Goal: Task Accomplishment & Management: Use online tool/utility

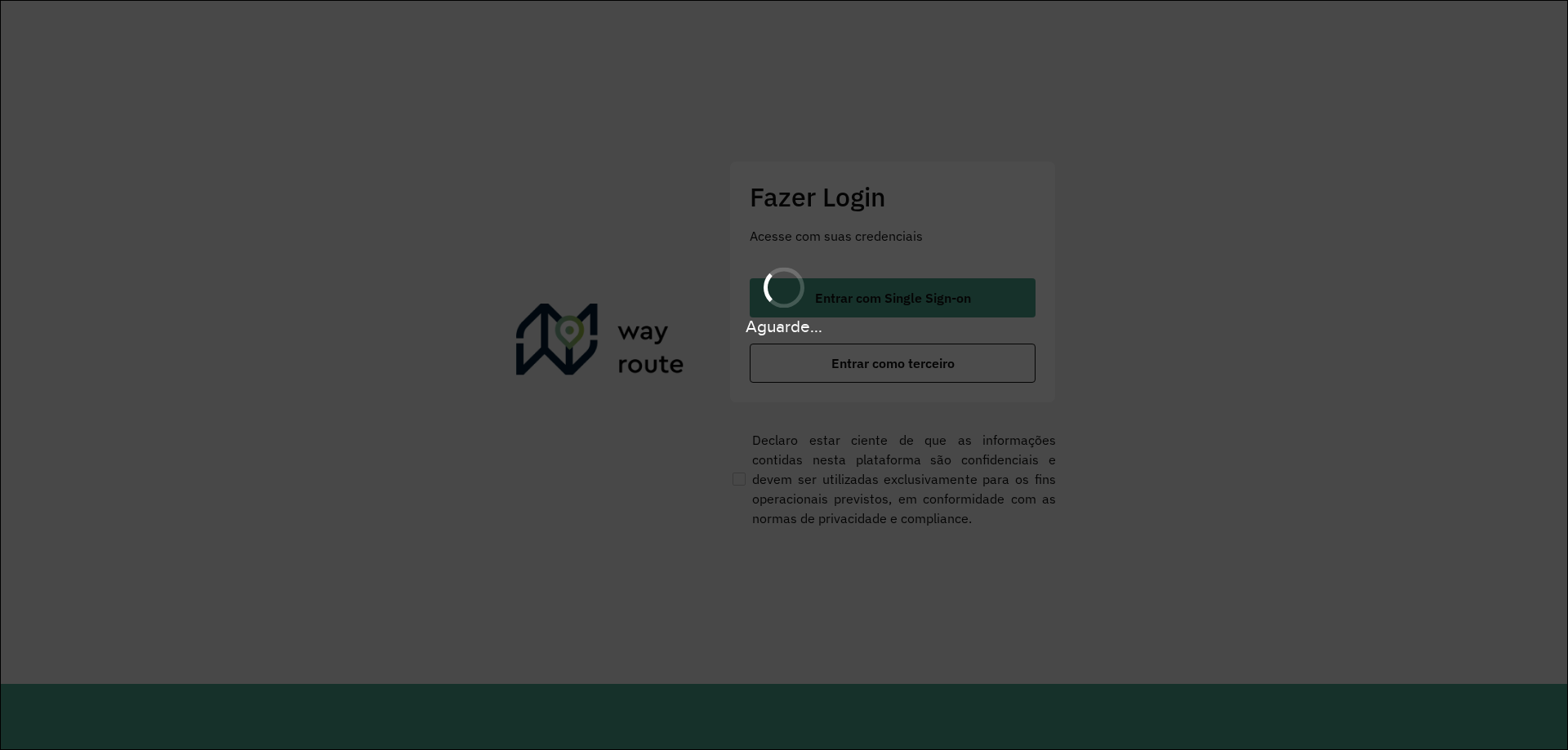
click at [903, 309] on div "Aguarde..." at bounding box center [784, 300] width 1568 height 78
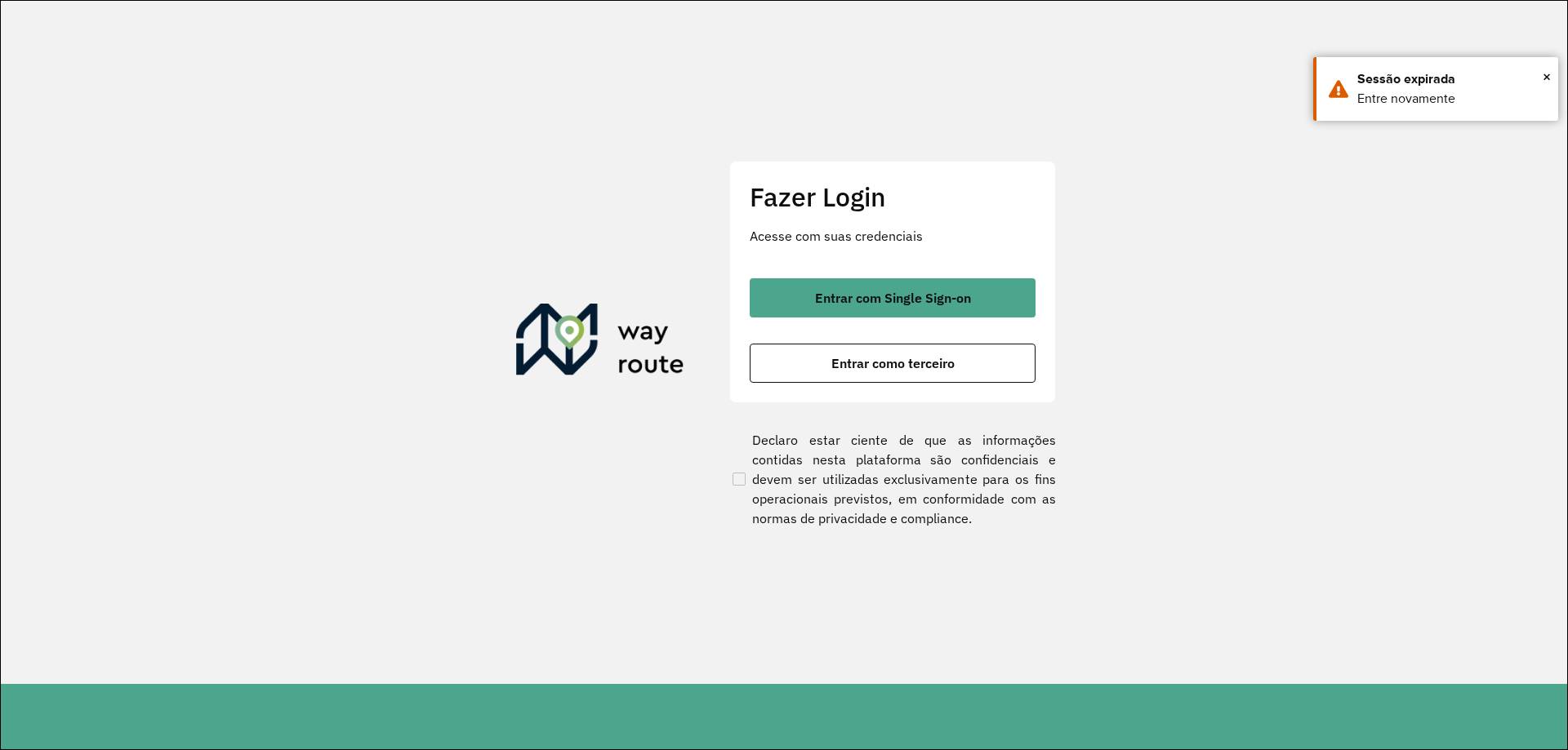
click at [924, 295] on span "Entrar com Single Sign-on" at bounding box center [893, 298] width 156 height 13
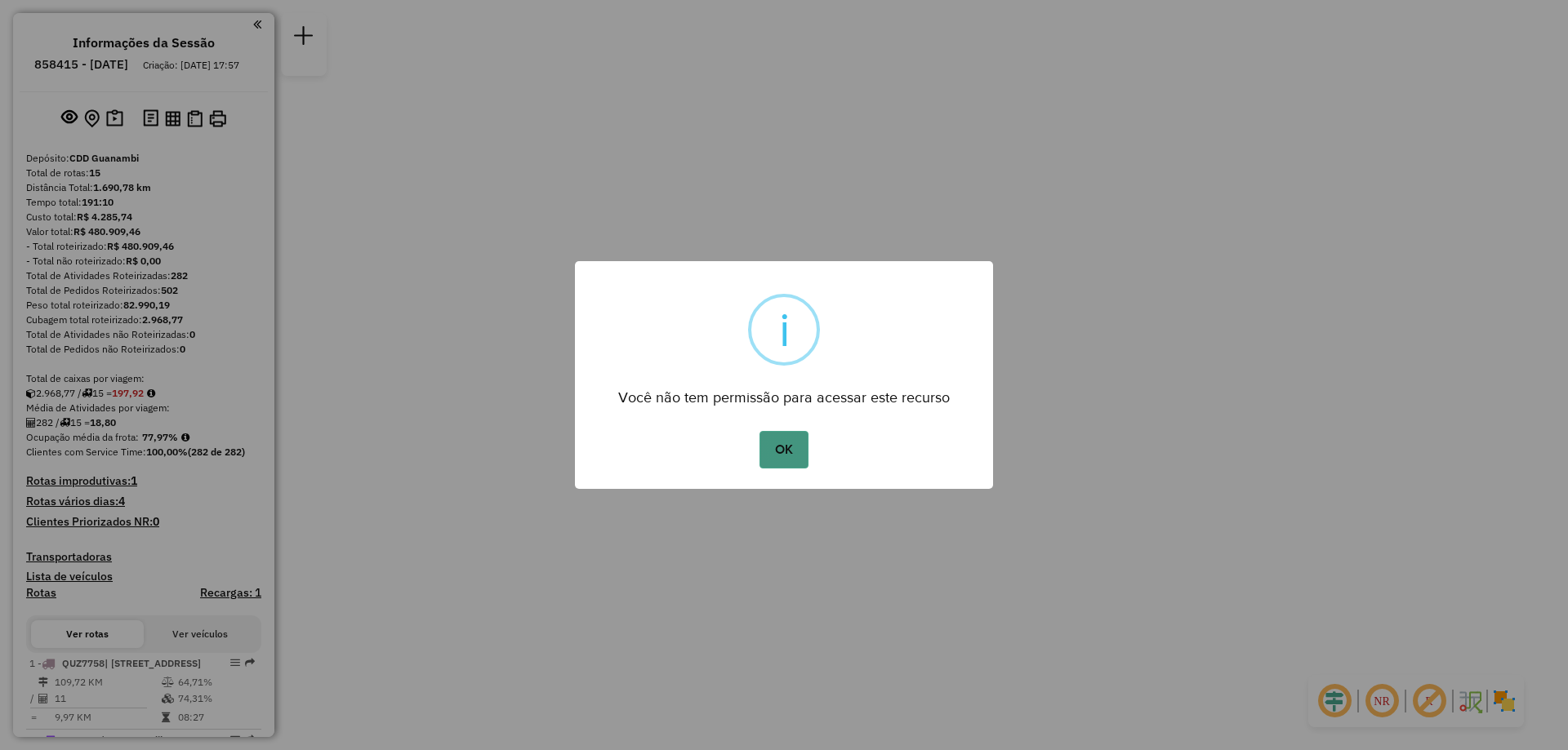
click at [795, 459] on button "OK" at bounding box center [784, 449] width 48 height 37
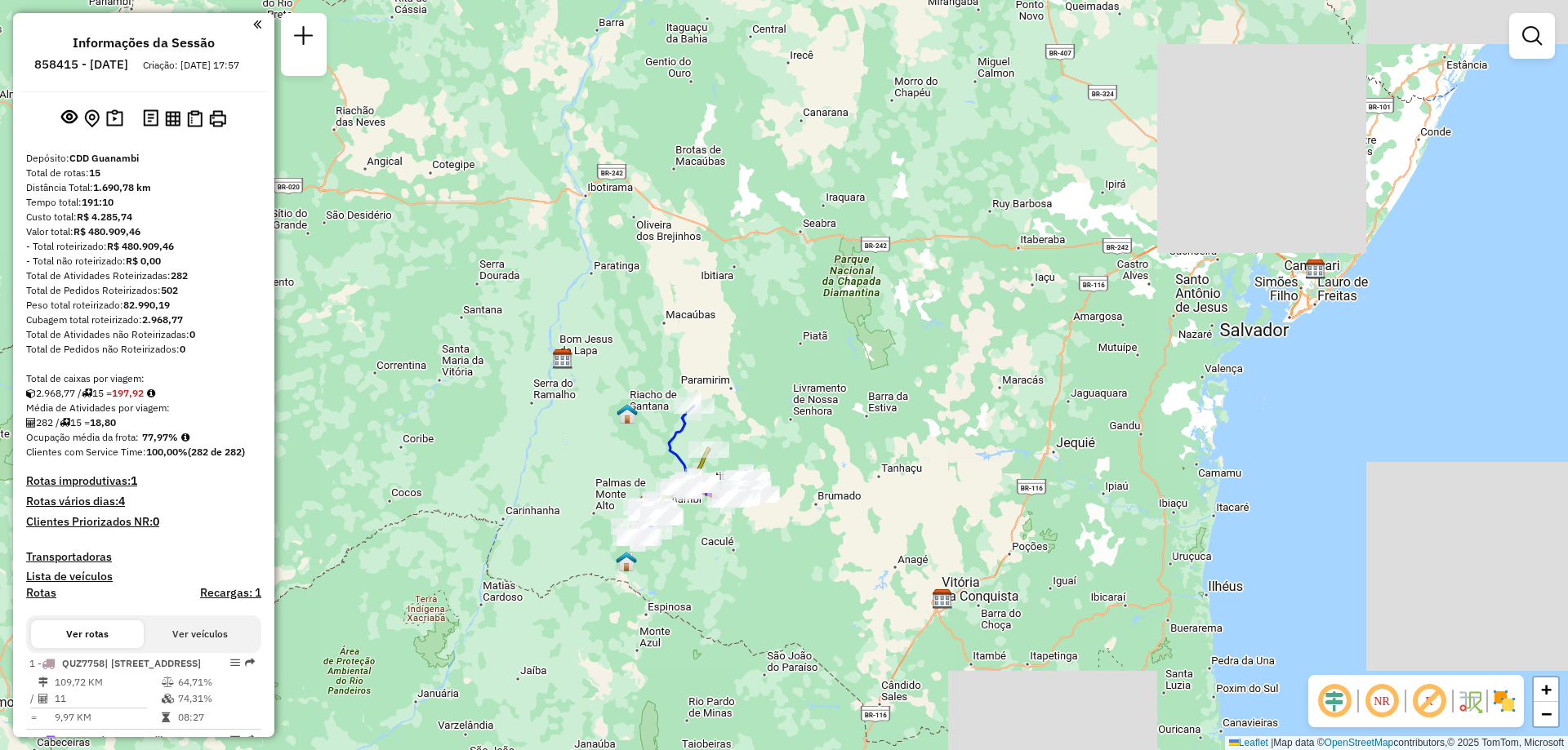
scroll to position [326, 0]
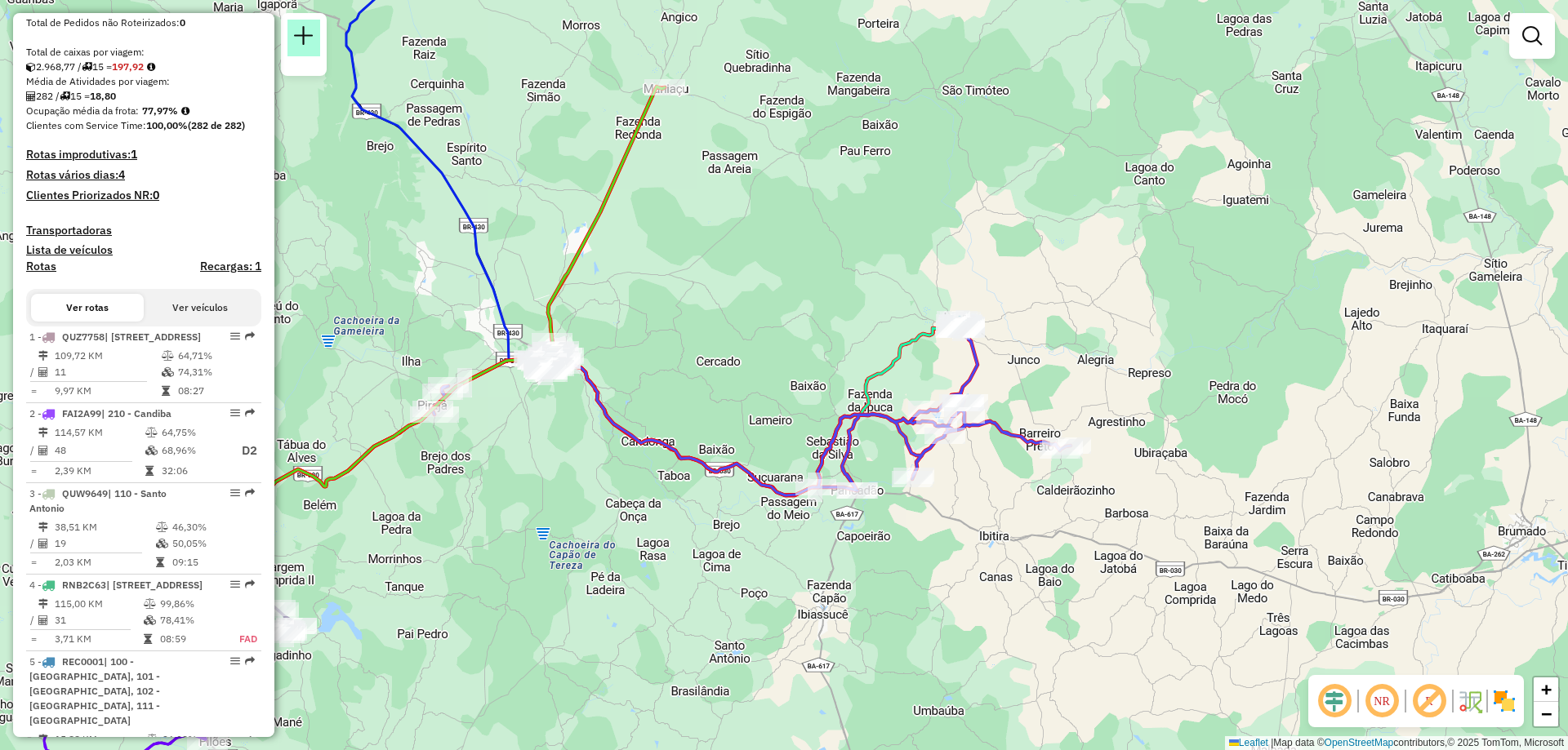
click at [312, 43] on em at bounding box center [304, 36] width 20 height 20
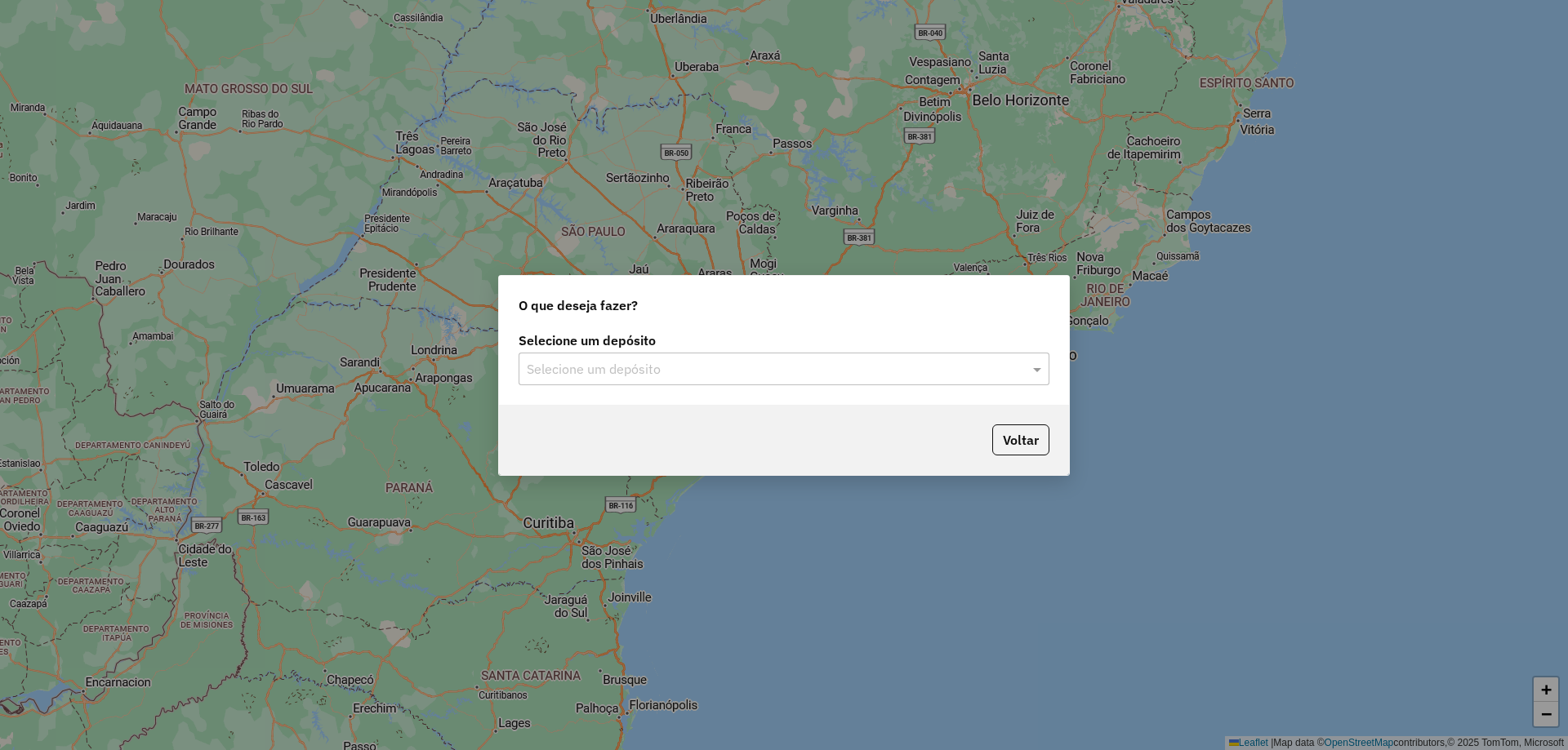
click at [611, 372] on input "text" at bounding box center [767, 370] width 482 height 20
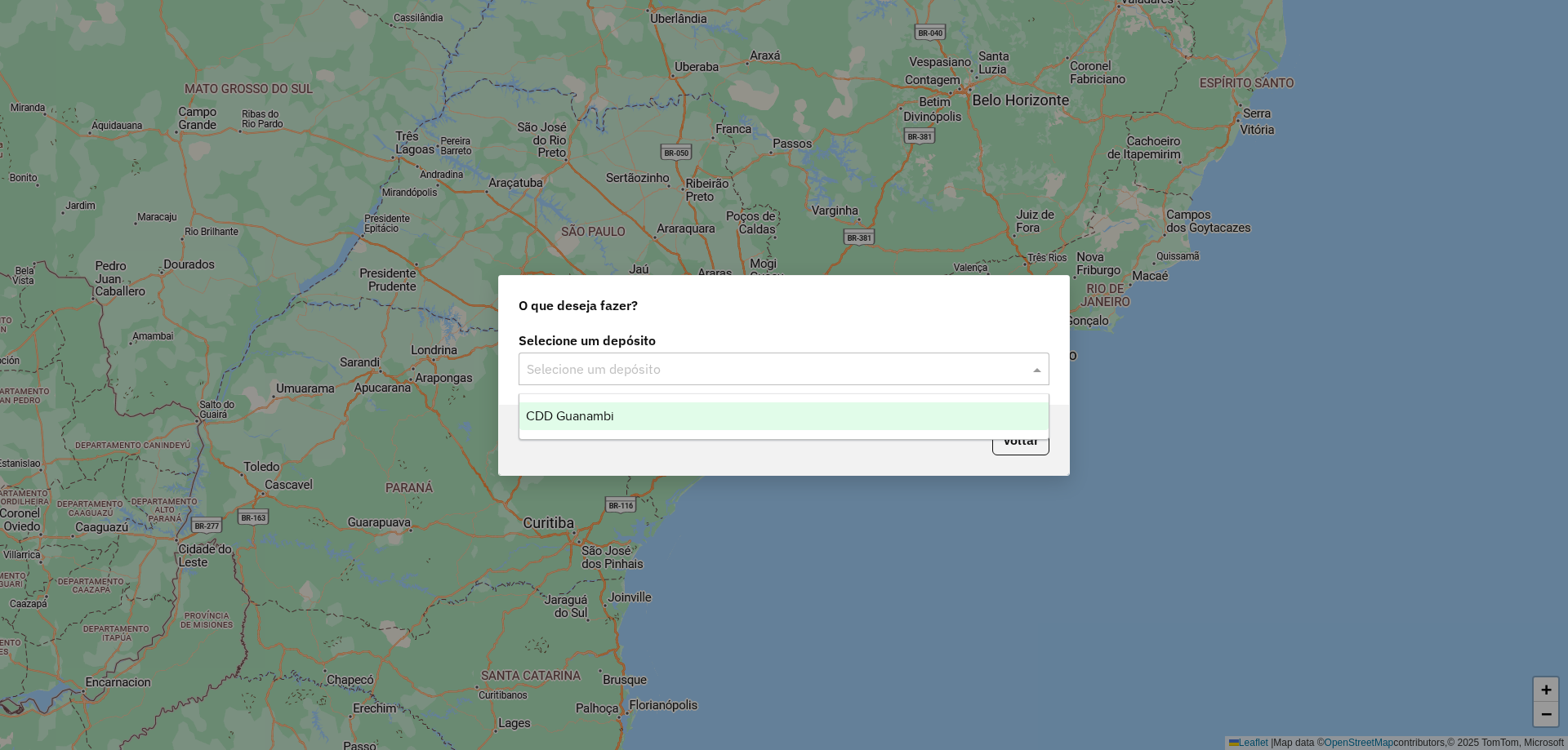
click at [595, 425] on div "CDD Guanambi" at bounding box center [784, 416] width 529 height 28
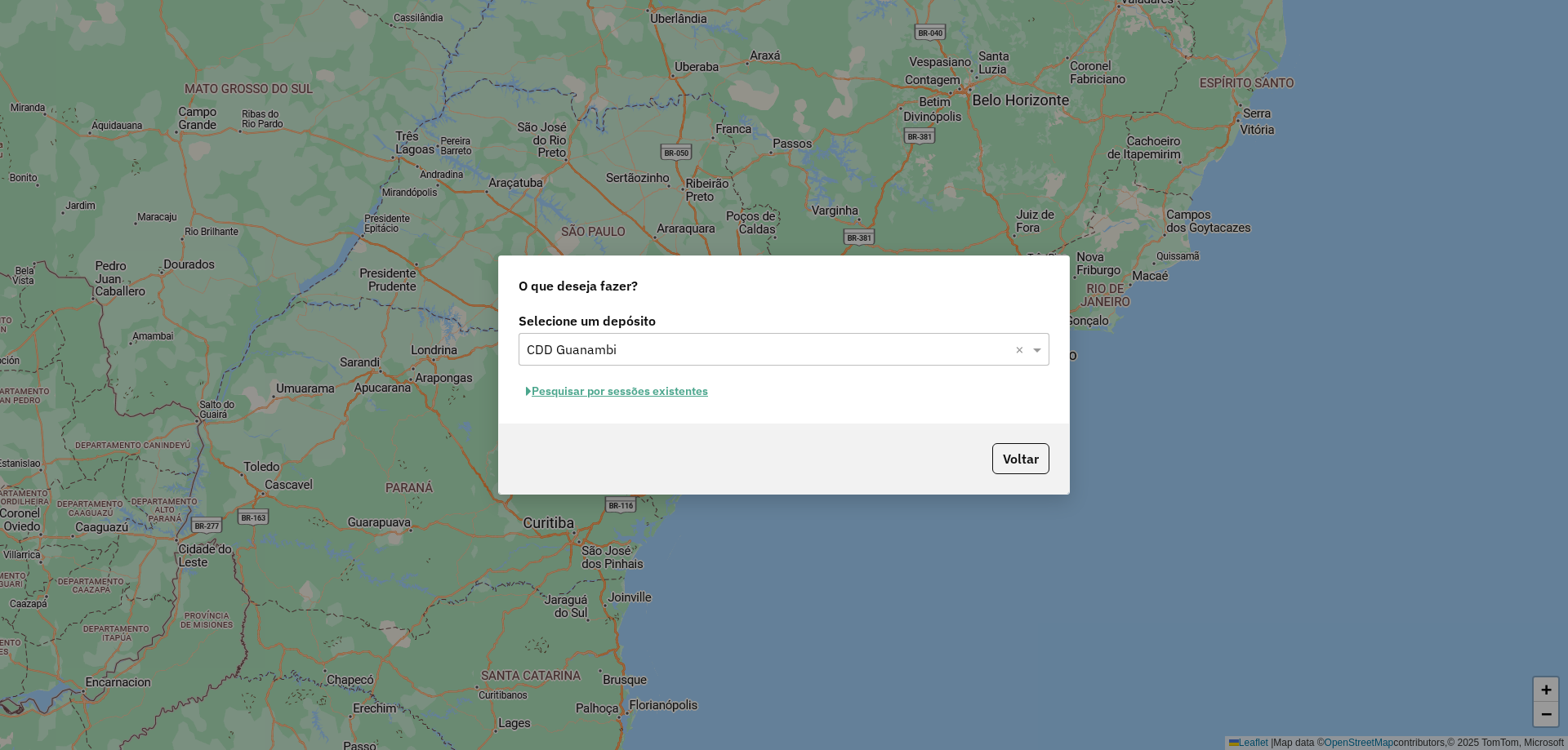
click at [633, 396] on button "Pesquisar por sessões existentes" at bounding box center [617, 391] width 197 height 26
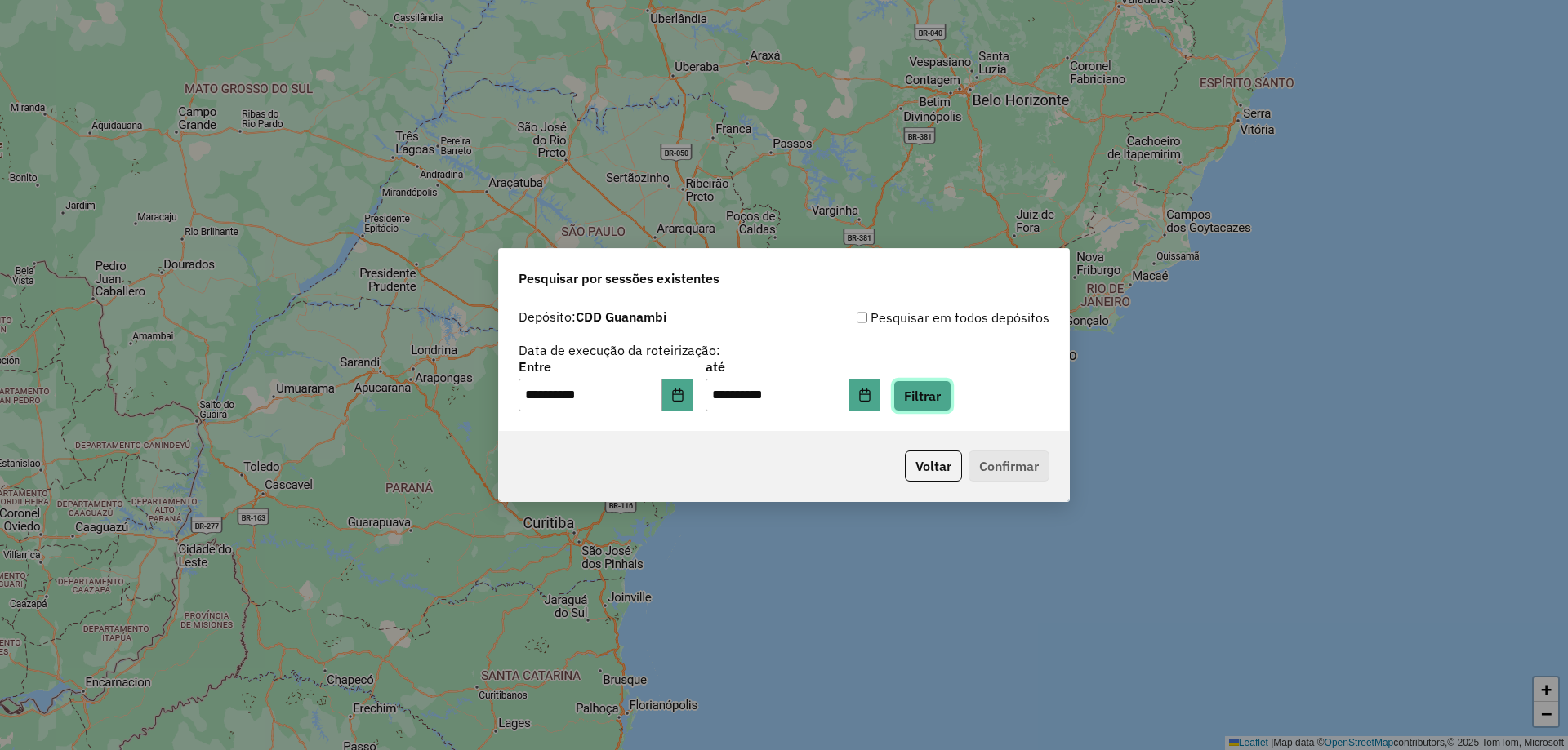
click at [940, 395] on button "Filtrar" at bounding box center [921, 395] width 58 height 31
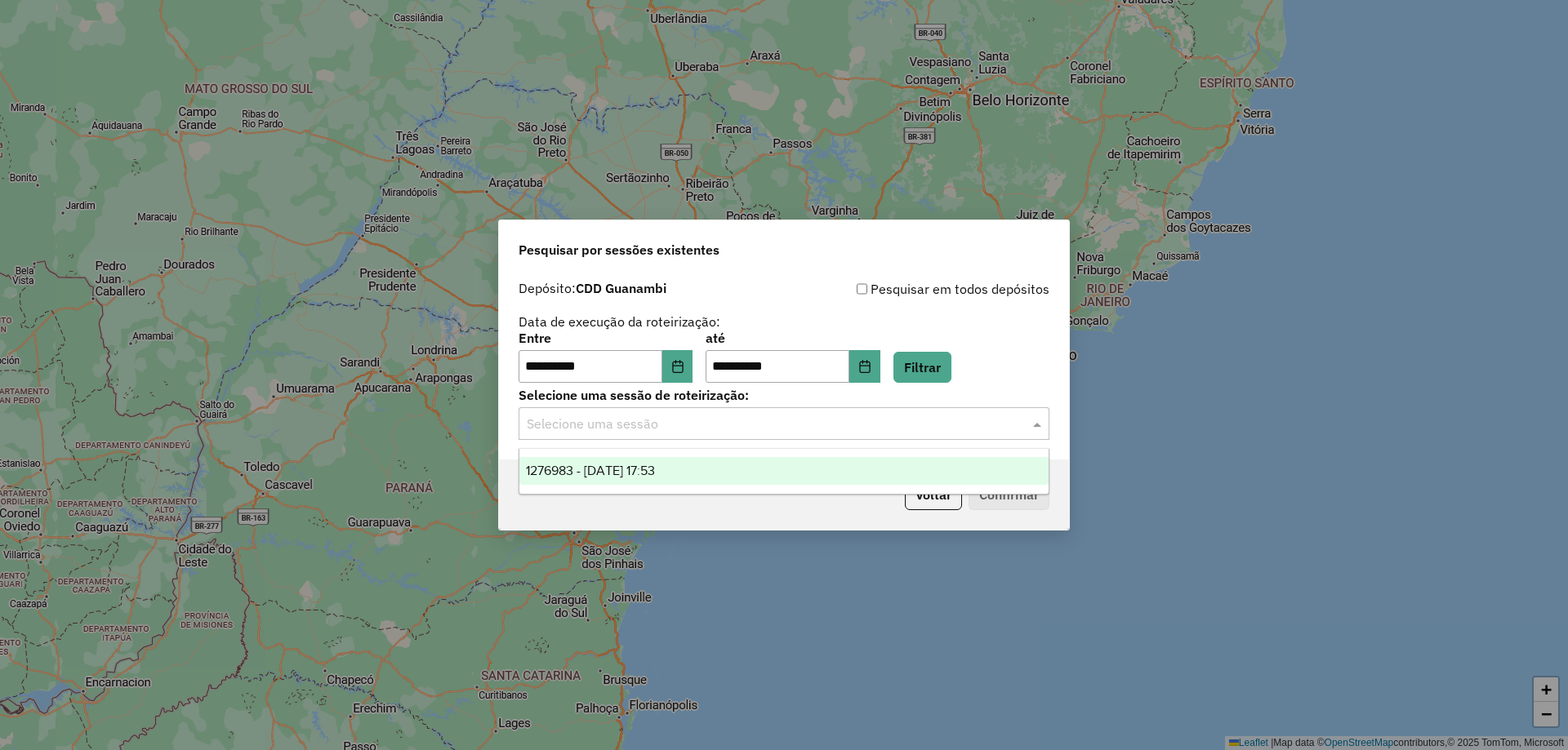
click at [874, 429] on input "text" at bounding box center [767, 425] width 482 height 20
click at [834, 474] on div "1276983 - 17/09/2025 17:53" at bounding box center [784, 471] width 529 height 28
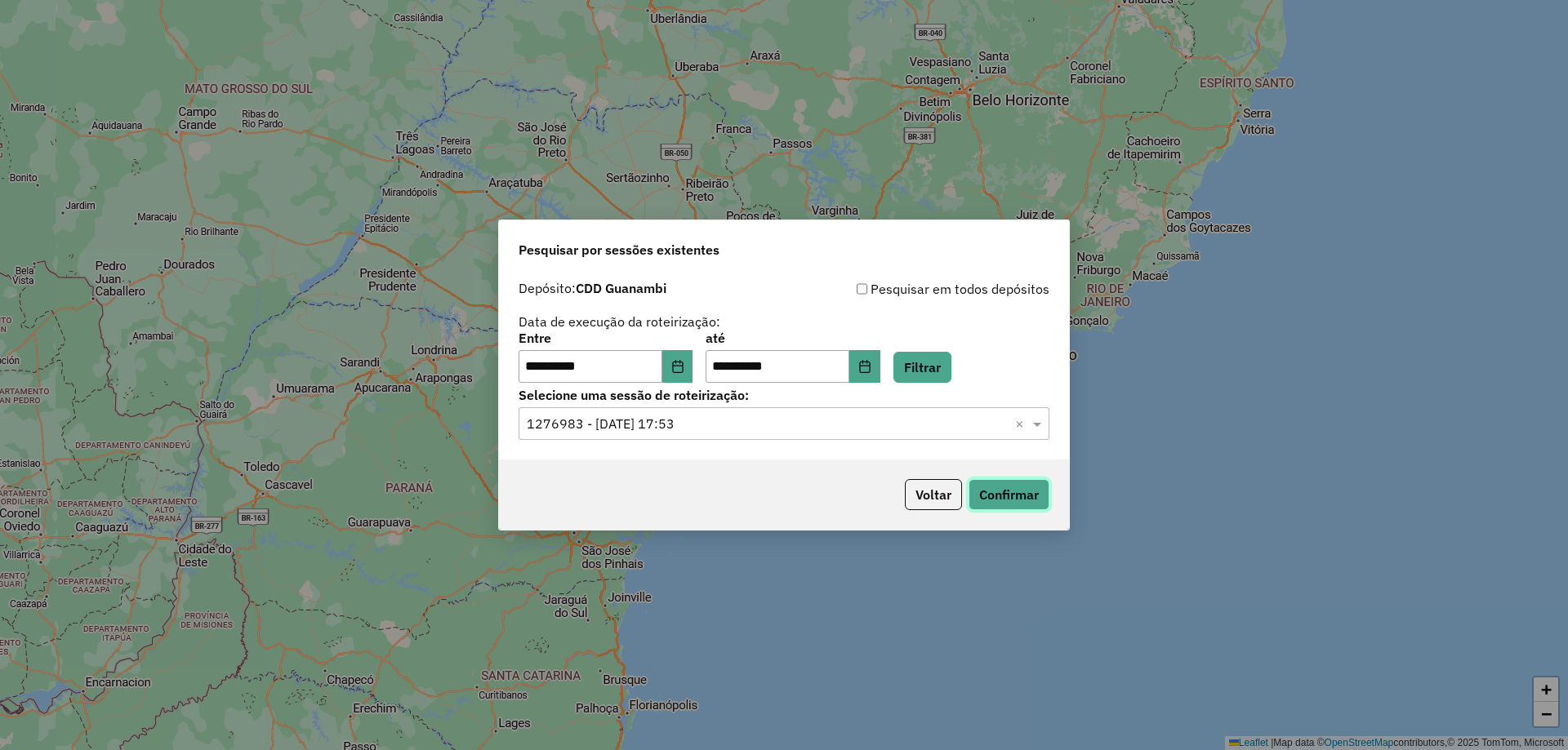
click at [1038, 506] on button "Confirmar" at bounding box center [1009, 494] width 81 height 31
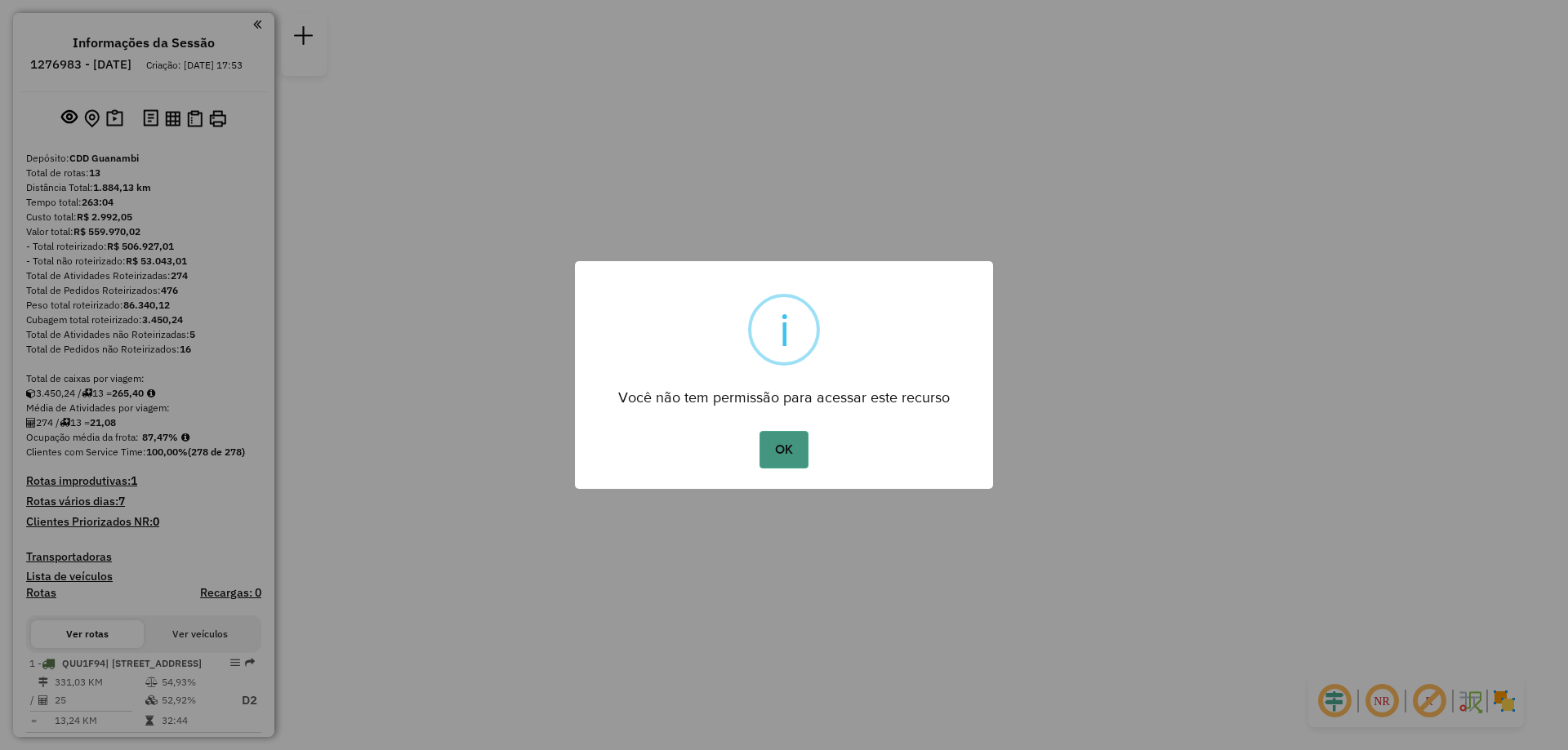
click at [784, 466] on button "OK" at bounding box center [784, 449] width 48 height 37
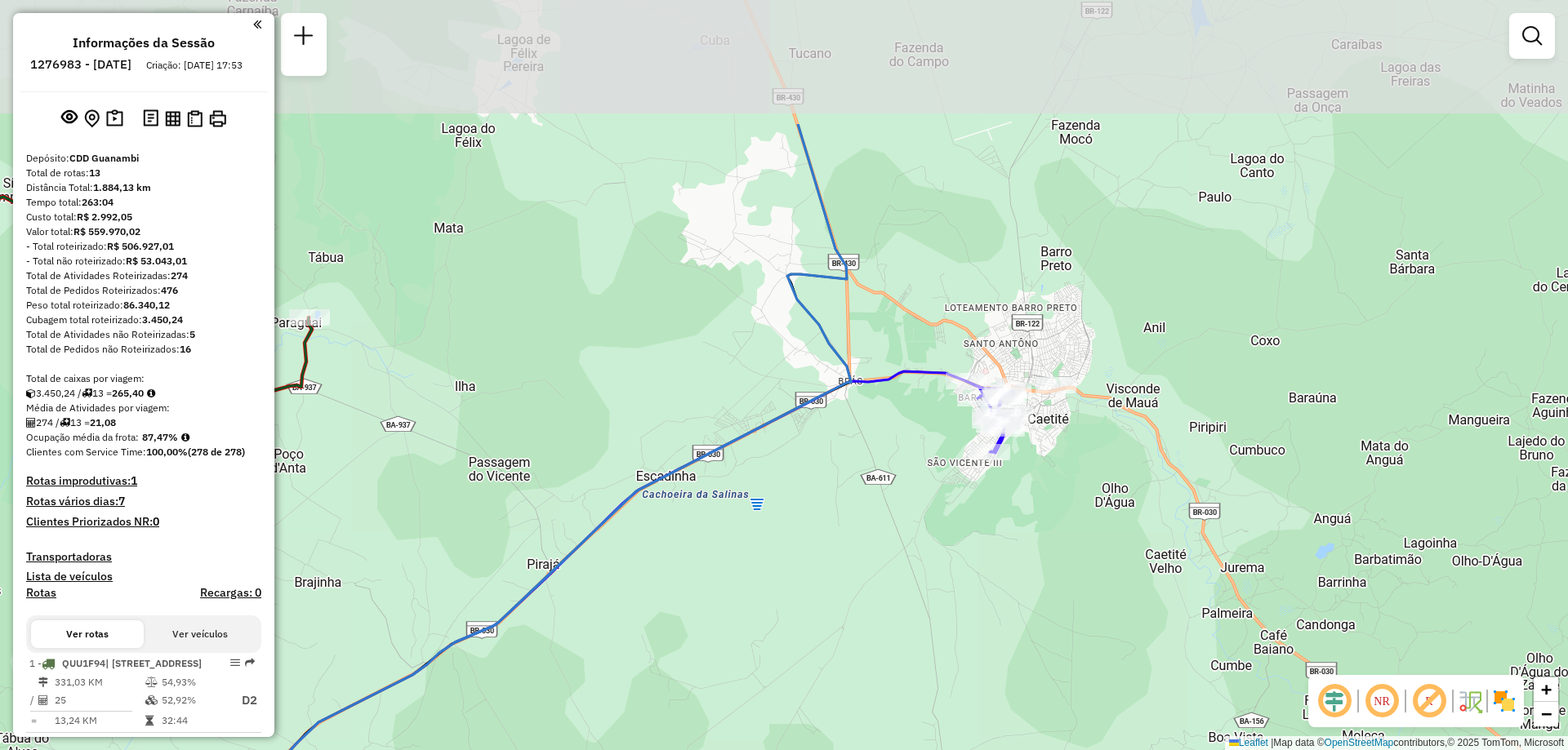
drag, startPoint x: 852, startPoint y: 241, endPoint x: 899, endPoint y: 427, distance: 191.8
click at [899, 427] on div "Janela de atendimento Grade de atendimento Capacidade Transportadoras Veículos …" at bounding box center [784, 375] width 1568 height 750
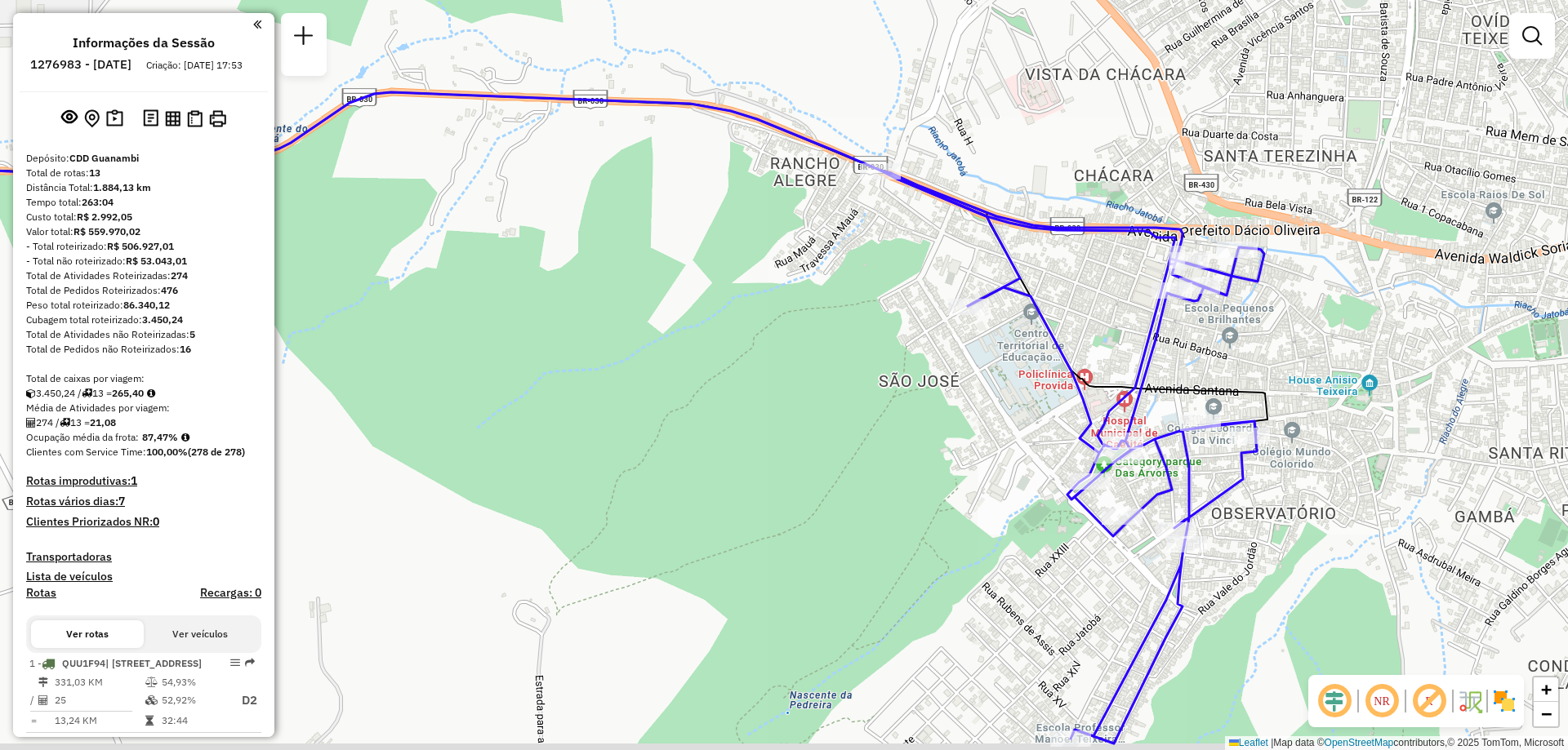
drag, startPoint x: 1334, startPoint y: 442, endPoint x: 1304, endPoint y: 378, distance: 70.7
click at [1304, 378] on div "Janela de atendimento Grade de atendimento Capacidade Transportadoras Veículos …" at bounding box center [784, 375] width 1568 height 750
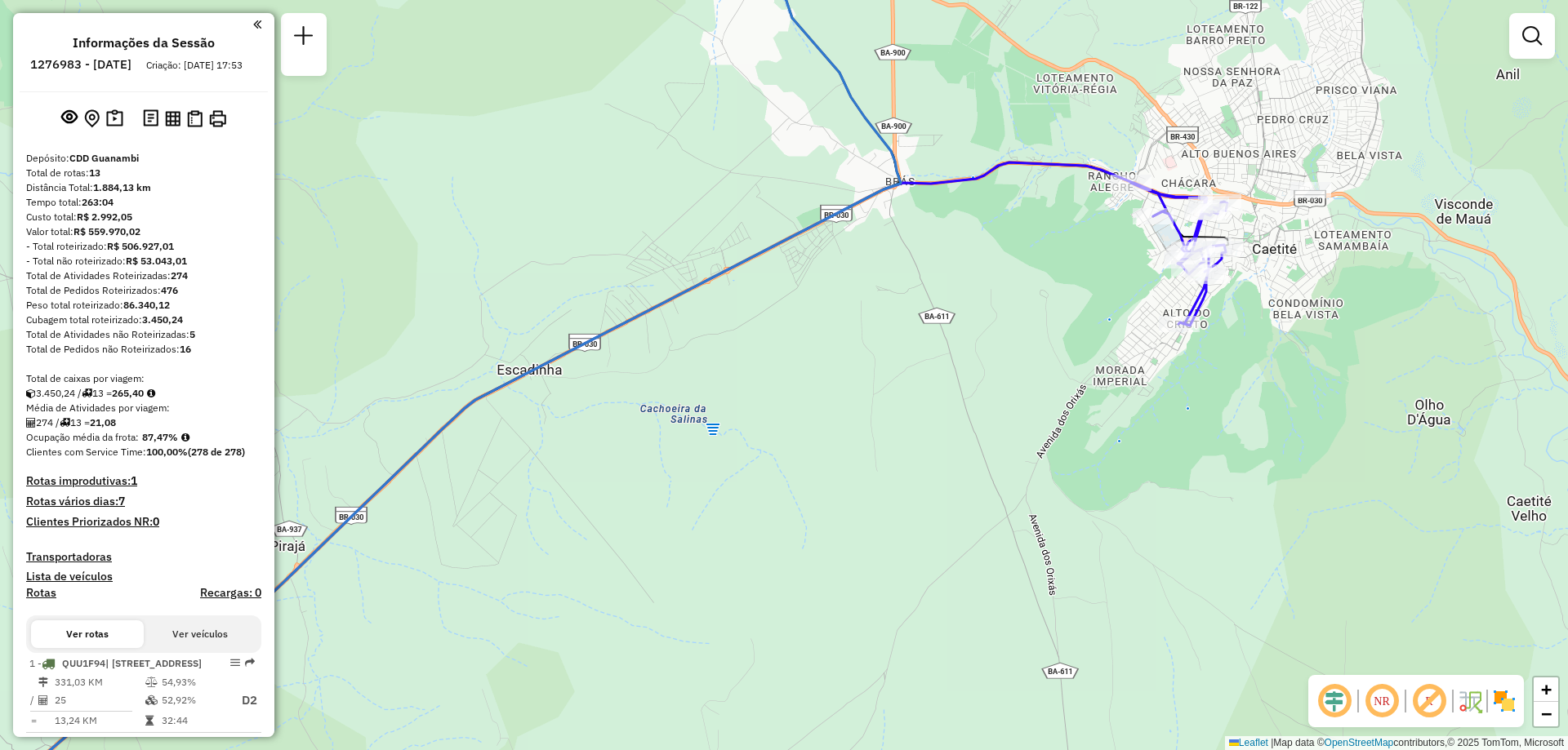
drag, startPoint x: 1276, startPoint y: 125, endPoint x: 1272, endPoint y: 155, distance: 30.3
click at [1272, 155] on div "Janela de atendimento Grade de atendimento Capacidade Transportadoras Veículos …" at bounding box center [784, 375] width 1568 height 750
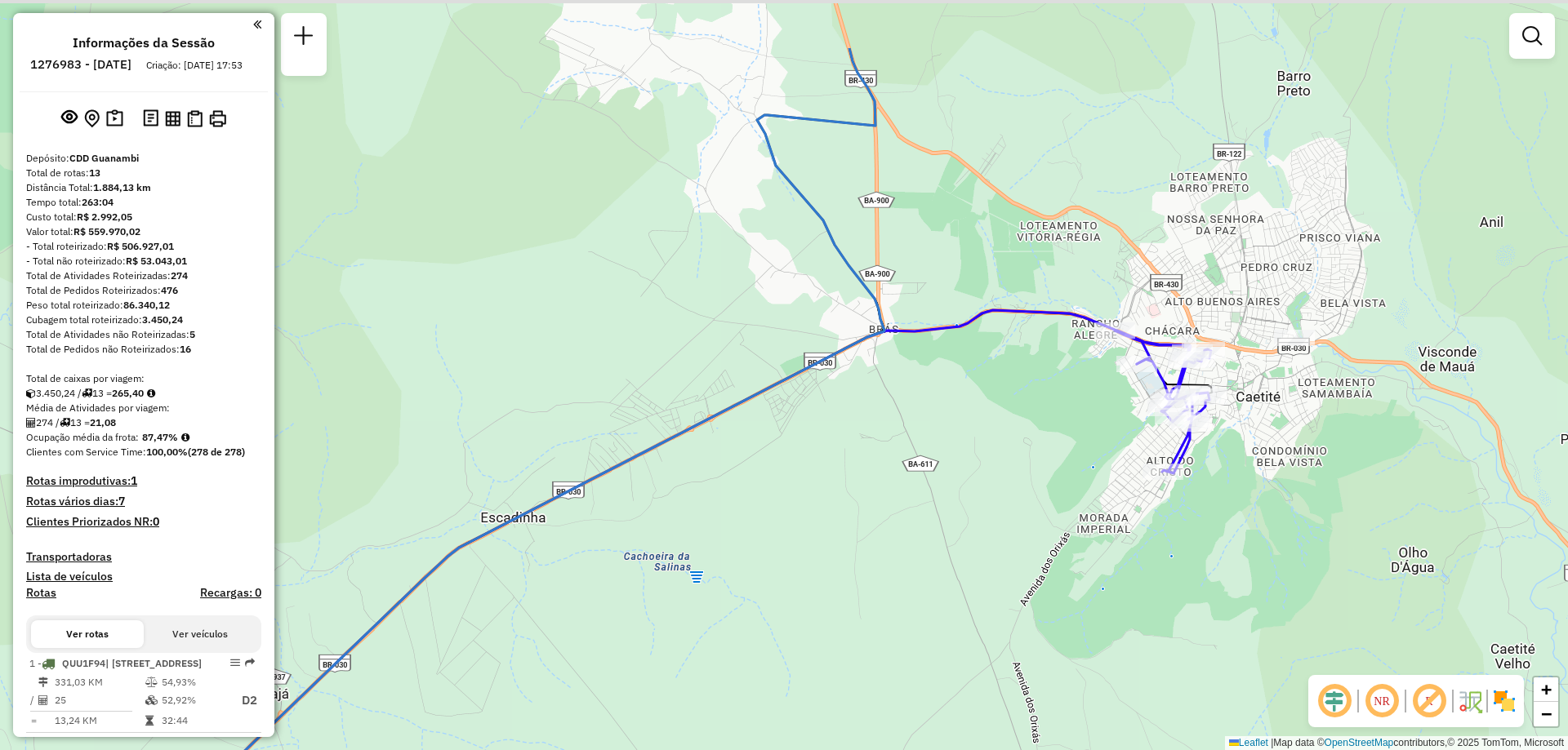
drag, startPoint x: 1272, startPoint y: 155, endPoint x: 1260, endPoint y: 278, distance: 123.6
click at [1260, 278] on div "Janela de atendimento Grade de atendimento Capacidade Transportadoras Veículos …" at bounding box center [784, 375] width 1568 height 750
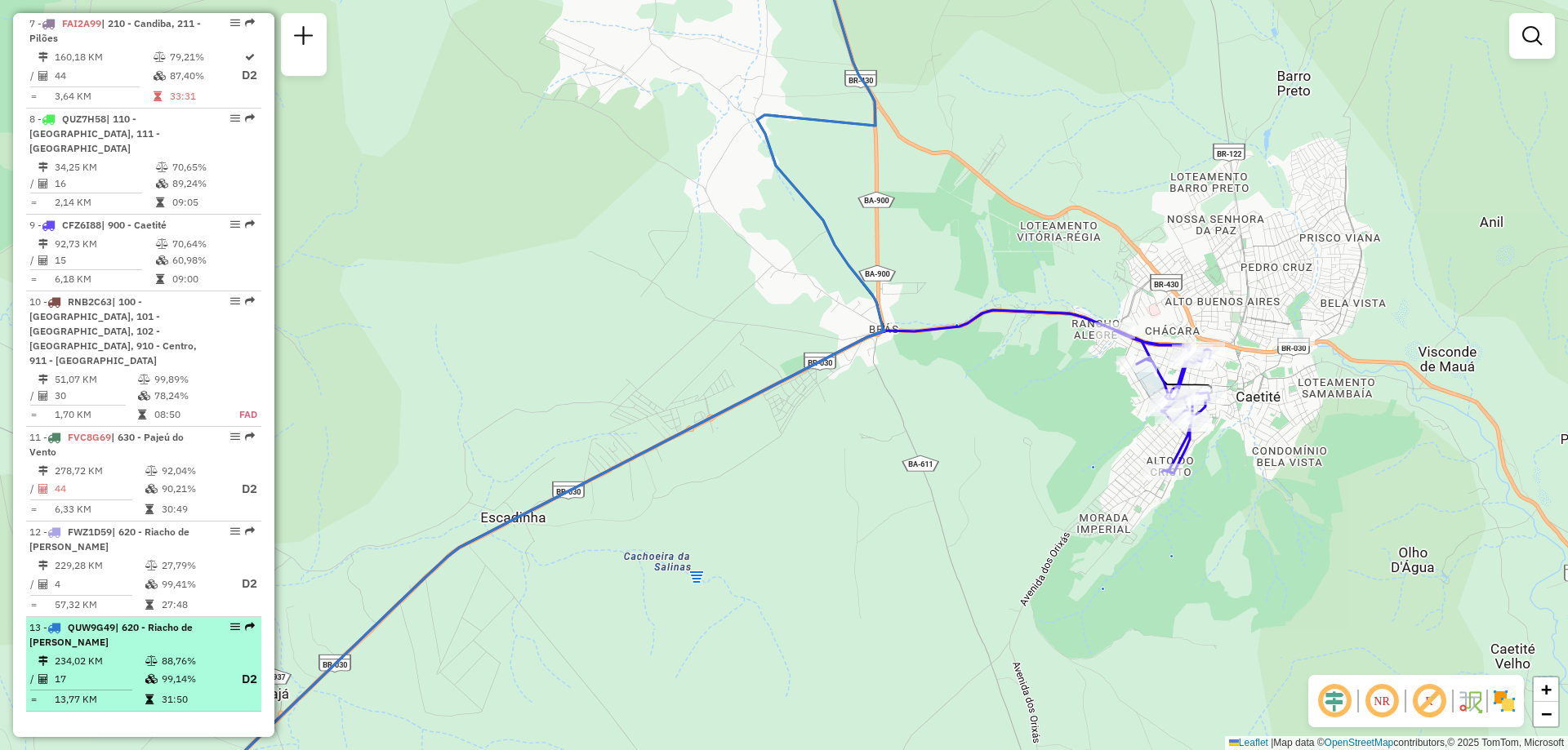
scroll to position [955, 0]
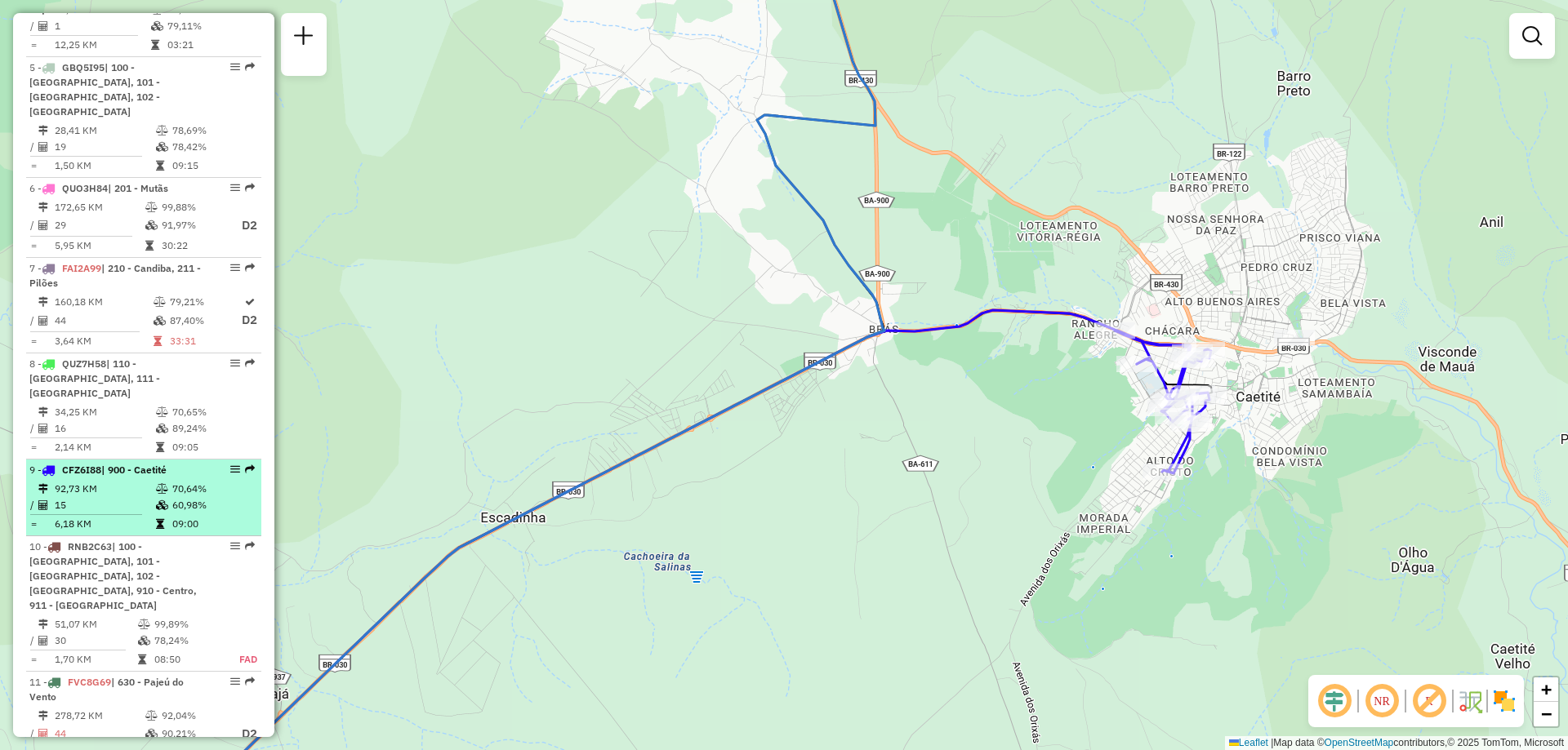
click at [90, 481] on td "92,73 KM" at bounding box center [104, 489] width 102 height 17
select select "**********"
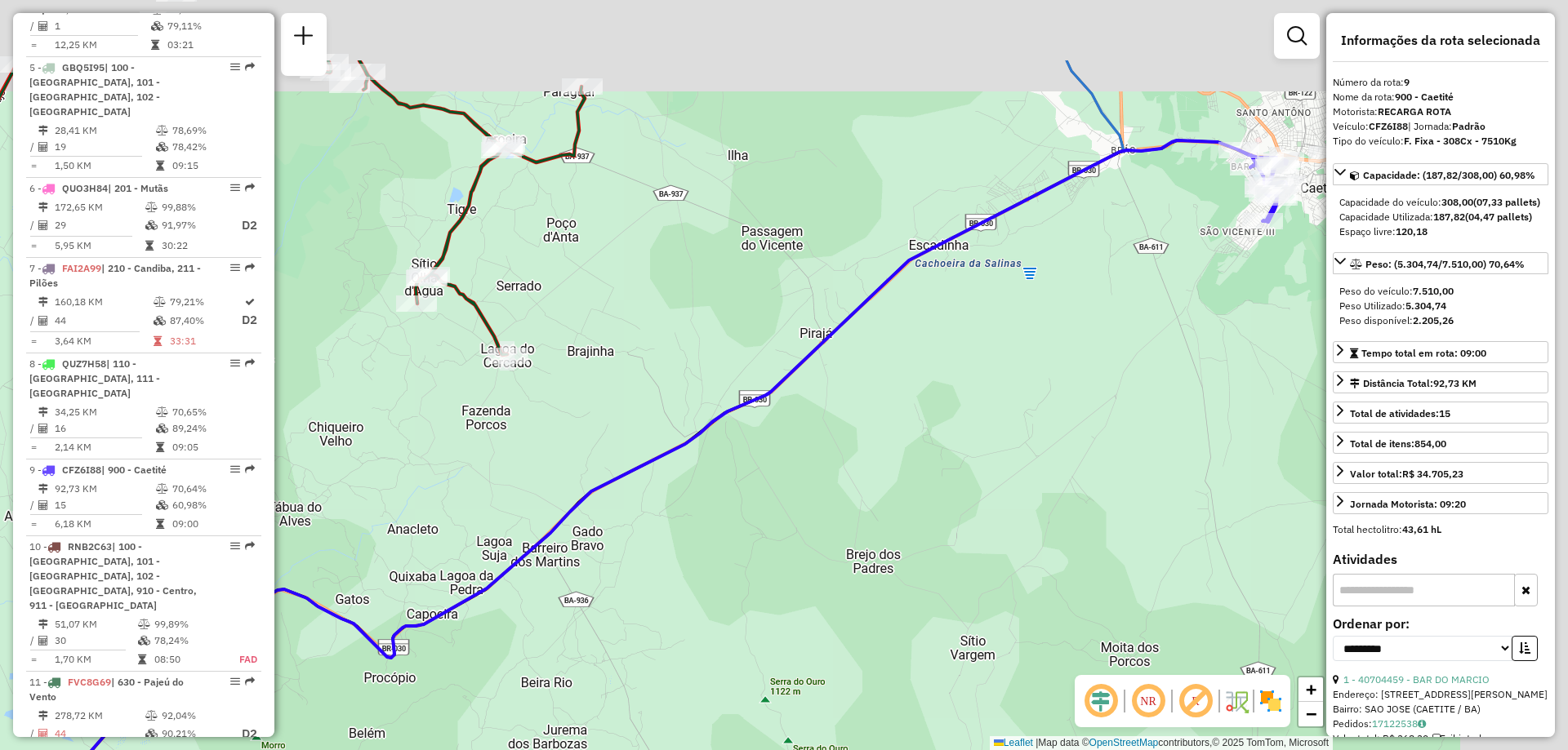
drag, startPoint x: 1261, startPoint y: 90, endPoint x: 816, endPoint y: 308, distance: 495.5
click at [859, 292] on div "Janela de atendimento Grade de atendimento Capacidade Transportadoras Veículos …" at bounding box center [784, 375] width 1568 height 750
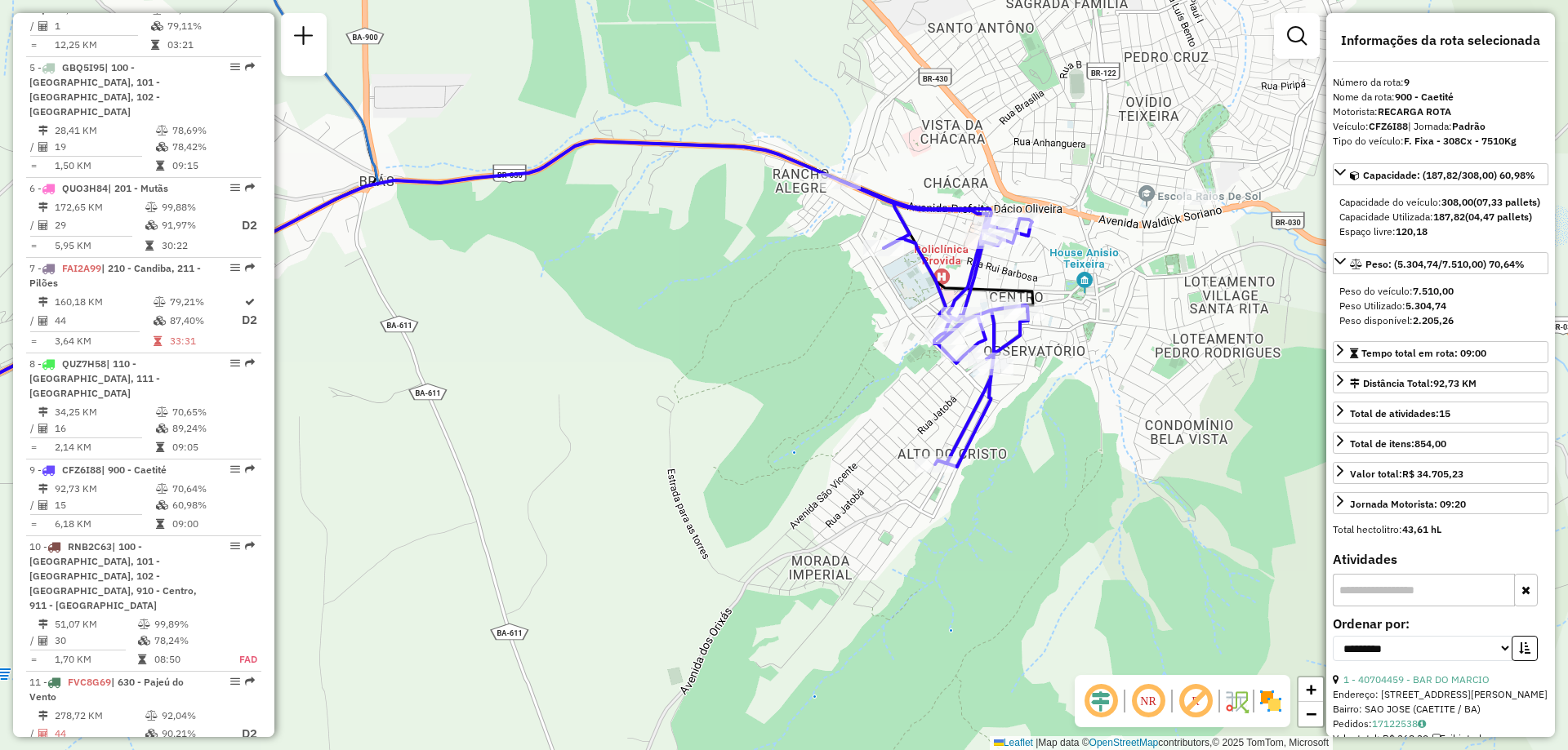
drag, startPoint x: 1162, startPoint y: 296, endPoint x: 1057, endPoint y: 303, distance: 105.2
click at [1057, 303] on div "Janela de atendimento Grade de atendimento Capacidade Transportadoras Veículos …" at bounding box center [784, 375] width 1568 height 750
click at [1095, 412] on div "Rota 9 - Placa CFZ6I88 40707767 - BAR SANTA [PERSON_NAME] de atendimento Grade …" at bounding box center [784, 375] width 1568 height 750
